Goal: Check status

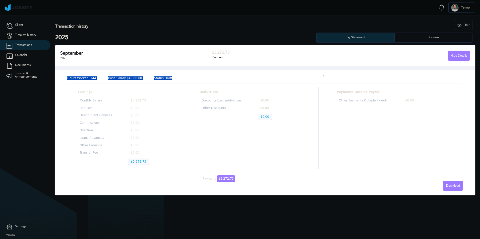
drag, startPoint x: 159, startPoint y: 81, endPoint x: 66, endPoint y: 80, distance: 92.6
click at [66, 80] on div "Hours Worked: 144 Base Salary: $4,000.00 Status: Draft Earnings Monthly Salary …" at bounding box center [265, 130] width 420 height 129
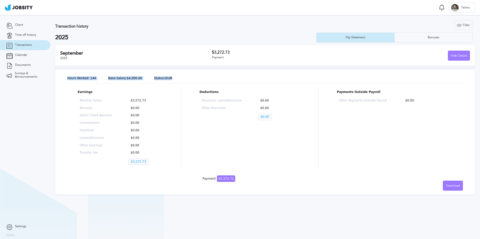
click at [182, 66] on div "Hours Worked: 144 Base Salary: $4,000.00 Status: Draft Earnings Monthly Salary …" at bounding box center [265, 130] width 420 height 129
click at [453, 57] on div "Hide Details" at bounding box center [459, 56] width 22 height 10
